Goal: Check status: Check status

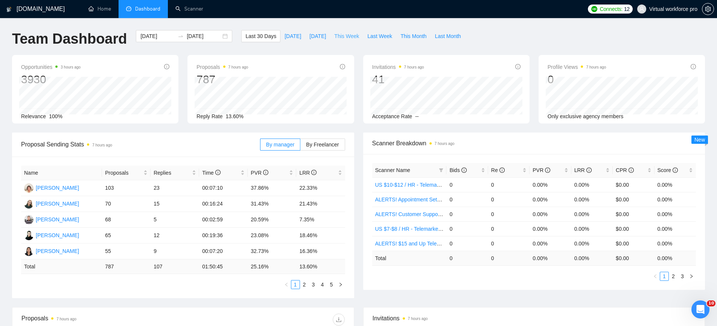
click at [346, 35] on span "This Week" at bounding box center [346, 36] width 25 height 8
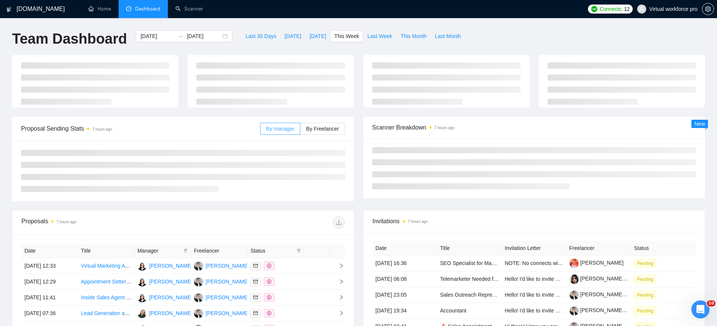
type input "[DATE]"
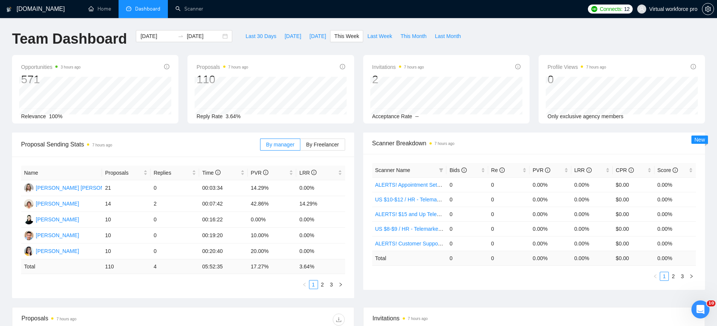
click at [377, 43] on div "Last 30 Days [DATE] [DATE] This Week Last Week This Month Last Month" at bounding box center [353, 42] width 233 height 25
click at [377, 40] on button "Last Week" at bounding box center [379, 36] width 33 height 12
type input "[DATE]"
click at [352, 40] on span "This Week" at bounding box center [346, 36] width 25 height 8
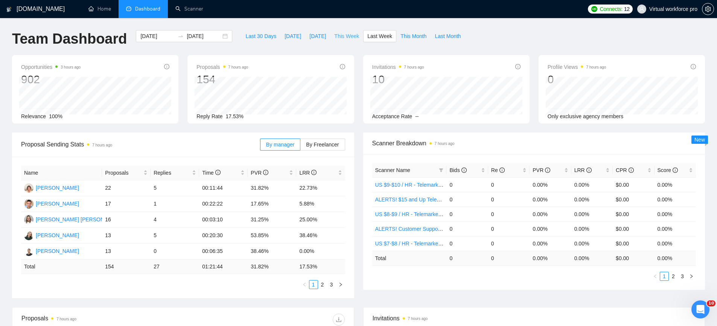
type input "[DATE]"
click at [323, 285] on link "2" at bounding box center [322, 284] width 8 height 8
click at [330, 286] on link "3" at bounding box center [331, 284] width 8 height 8
click at [320, 282] on li "2" at bounding box center [322, 284] width 9 height 9
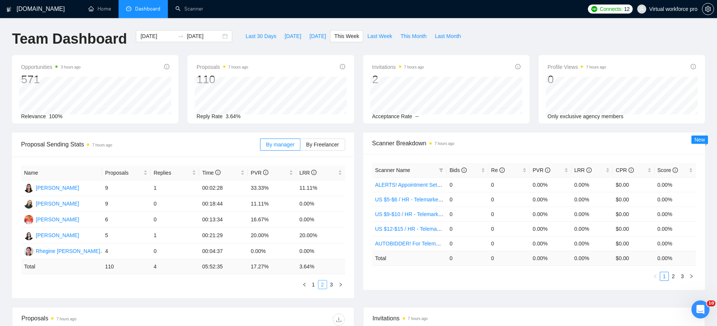
click at [321, 285] on link "2" at bounding box center [322, 284] width 8 height 8
click at [312, 286] on link "1" at bounding box center [313, 284] width 8 height 8
click at [320, 285] on link "2" at bounding box center [322, 284] width 8 height 8
click at [335, 286] on link "3" at bounding box center [331, 284] width 8 height 8
click at [287, 33] on span "[DATE]" at bounding box center [293, 36] width 17 height 8
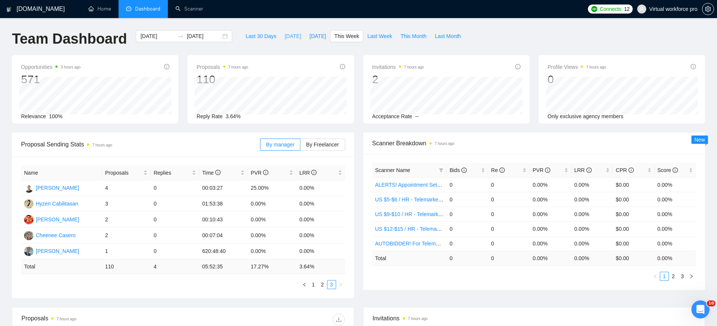
type input "[DATE]"
click at [309, 35] on span "[DATE]" at bounding box center [317, 36] width 17 height 8
type input "[DATE]"
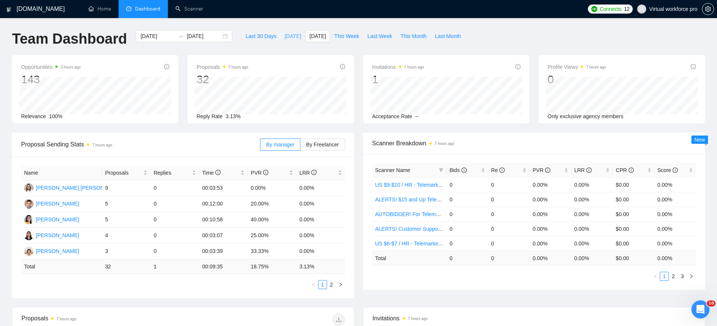
click at [292, 37] on span "[DATE]" at bounding box center [293, 36] width 17 height 8
type input "[DATE]"
click at [309, 40] on span "[DATE]" at bounding box center [317, 36] width 17 height 8
type input "[DATE]"
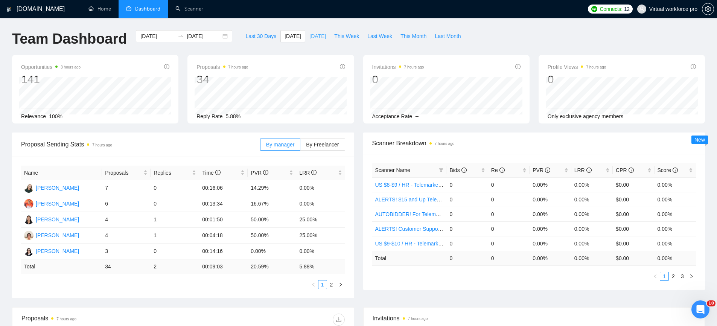
type input "[DATE]"
click at [347, 36] on span "This Week" at bounding box center [346, 36] width 25 height 8
type input "[DATE]"
click at [324, 282] on link "2" at bounding box center [322, 284] width 8 height 8
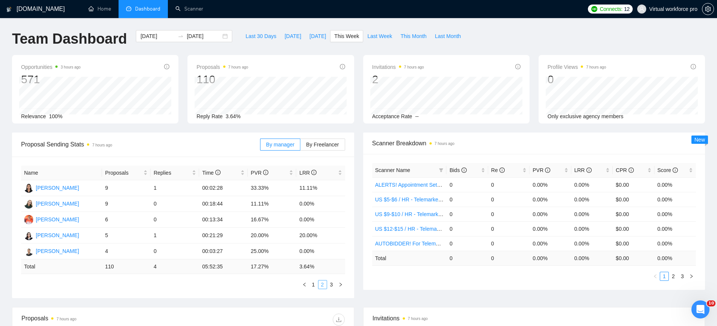
click at [324, 282] on link "2" at bounding box center [322, 284] width 8 height 8
click at [285, 34] on span "[DATE]" at bounding box center [293, 36] width 17 height 8
type input "[DATE]"
